Goal: Navigation & Orientation: Go to known website

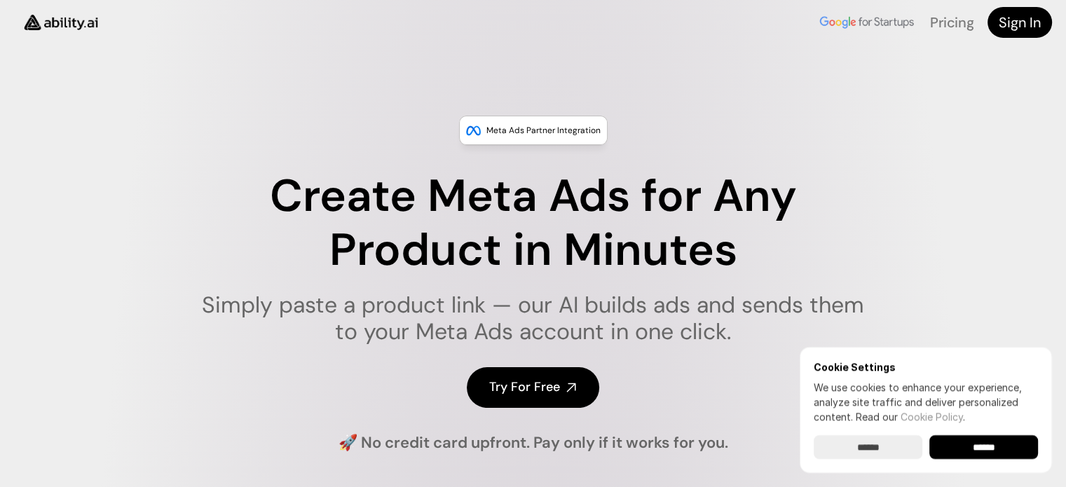
click at [71, 27] on img at bounding box center [61, 22] width 94 height 36
click at [72, 18] on img at bounding box center [61, 22] width 94 height 36
click at [975, 448] on input "******" at bounding box center [983, 447] width 109 height 24
